Goal: Navigation & Orientation: Find specific page/section

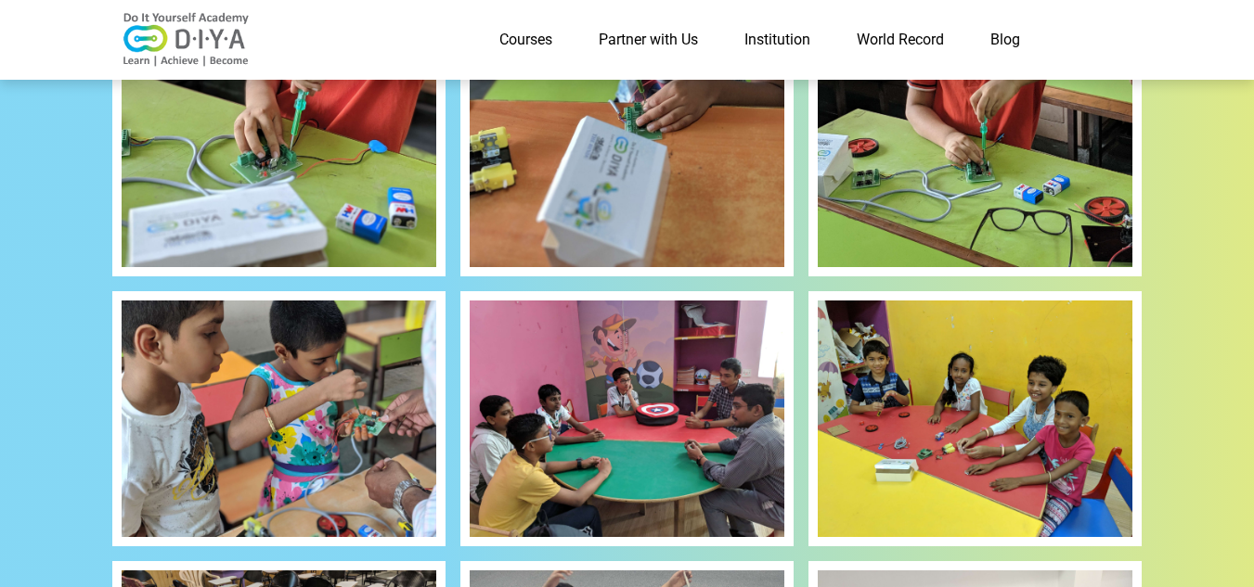
scroll to position [233, 0]
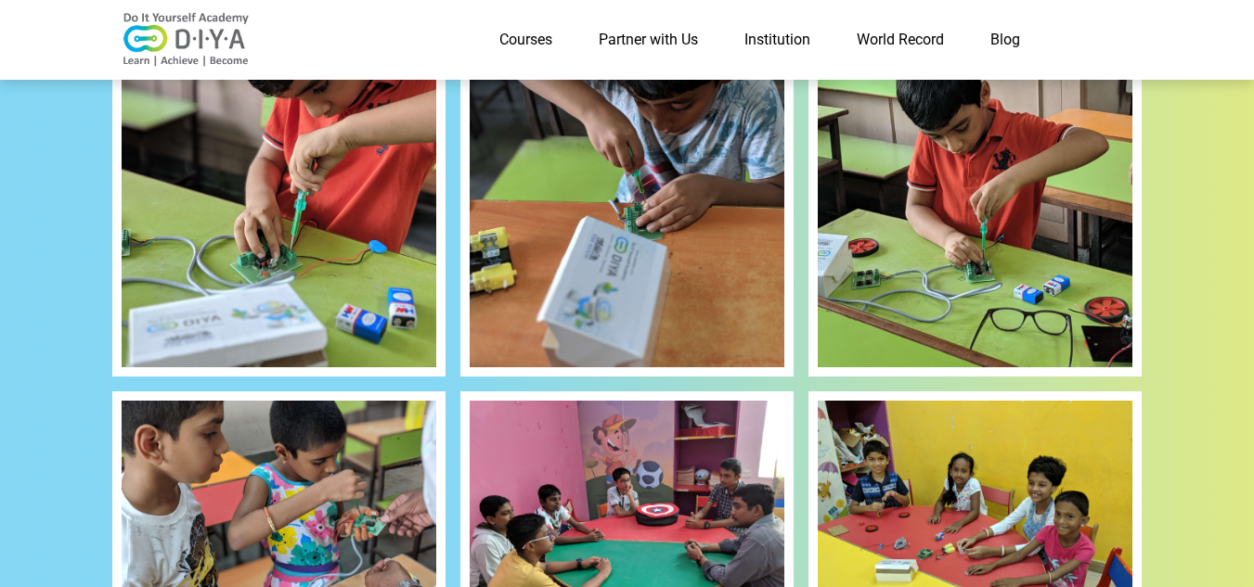
click at [187, 37] on img at bounding box center [186, 40] width 148 height 56
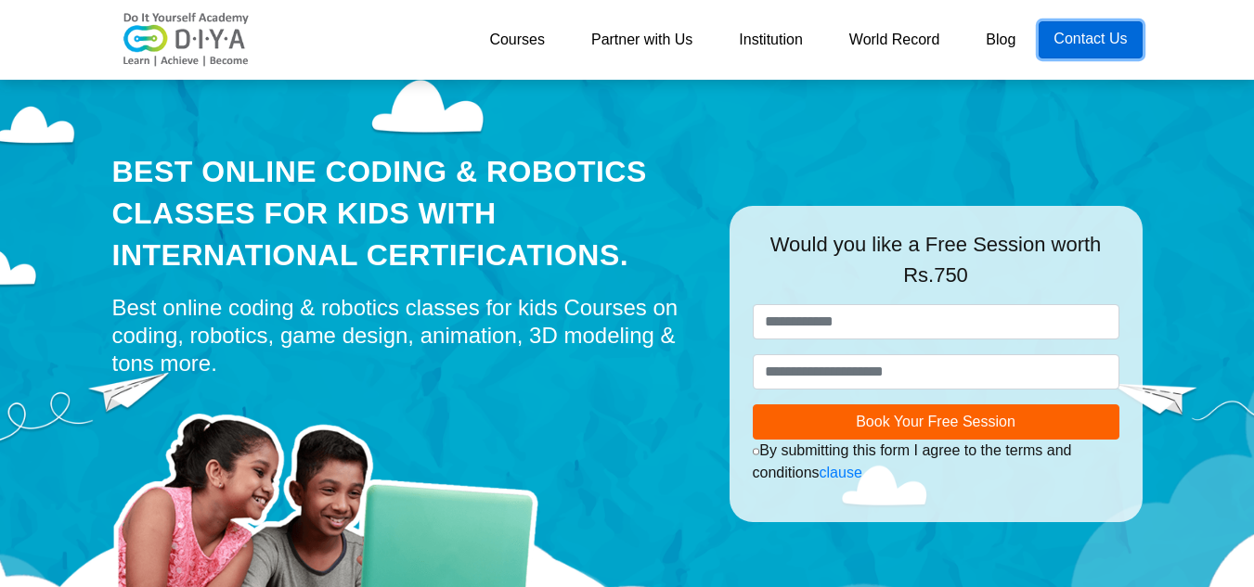
click at [1098, 57] on link "Contact Us" at bounding box center [1089, 39] width 103 height 37
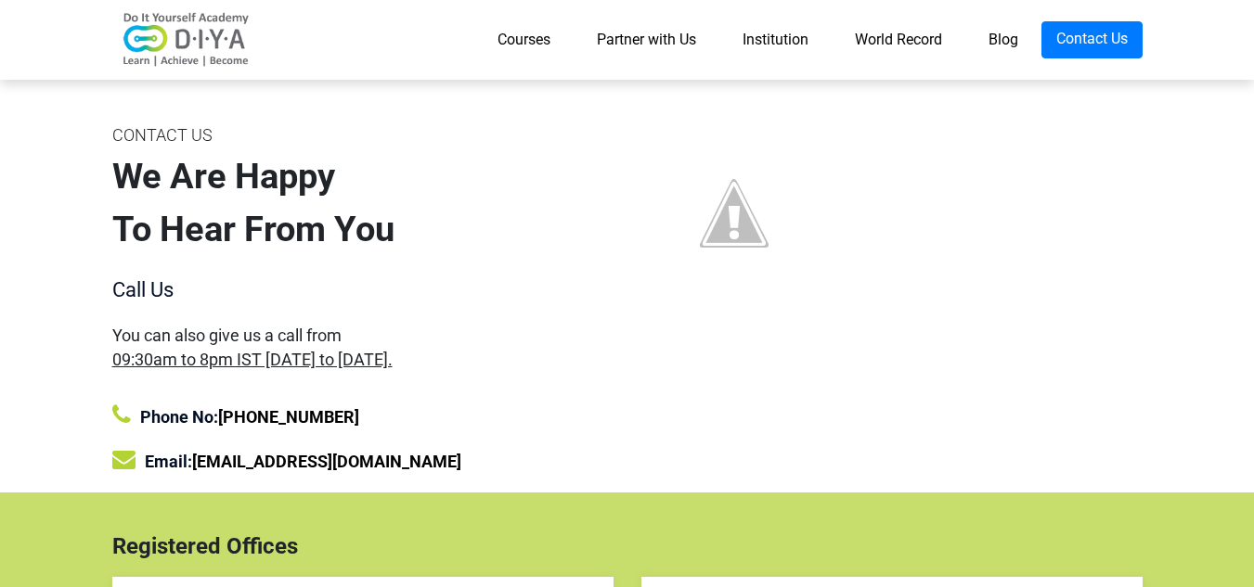
click at [519, 47] on link "Courses" at bounding box center [523, 39] width 99 height 37
